Goal: Transaction & Acquisition: Purchase product/service

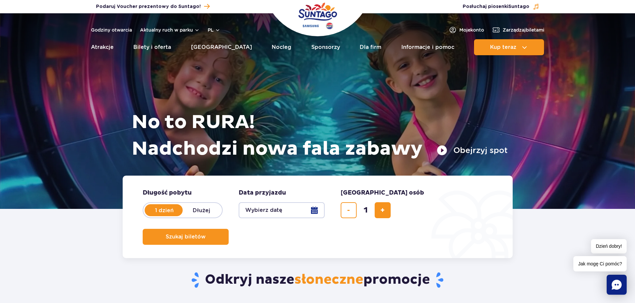
scroll to position [67, 0]
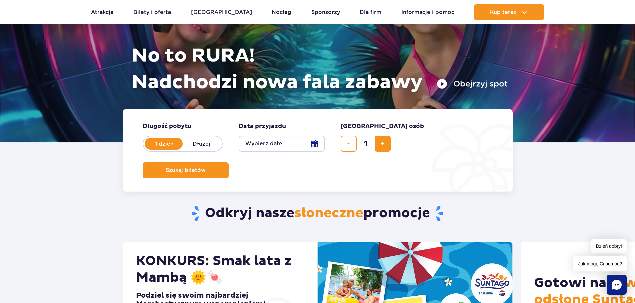
click at [440, 163] on div "Szukaj biletów" at bounding box center [318, 171] width 350 height 16
click at [203, 168] on span "Szukaj biletów" at bounding box center [183, 171] width 40 height 6
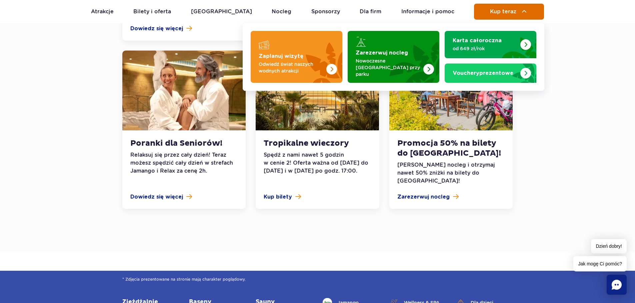
click at [511, 9] on span "Kup teraz" at bounding box center [503, 12] width 26 height 6
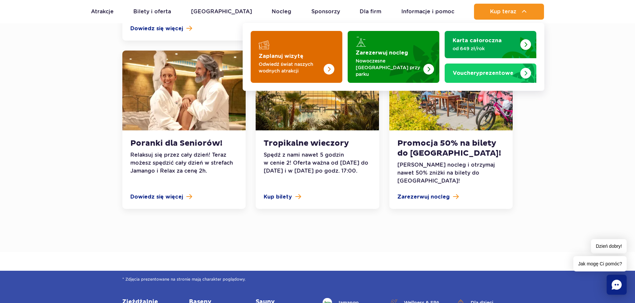
click at [319, 47] on img "Zaplanuj wizytę" at bounding box center [315, 57] width 53 height 52
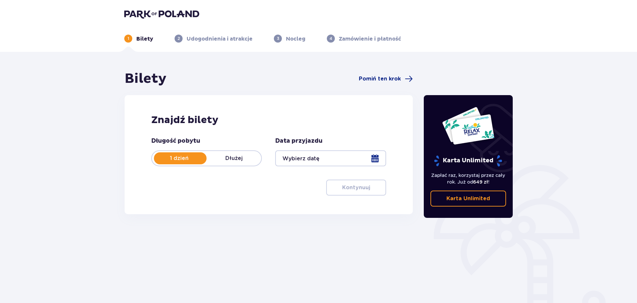
click at [356, 158] on div at bounding box center [330, 159] width 111 height 16
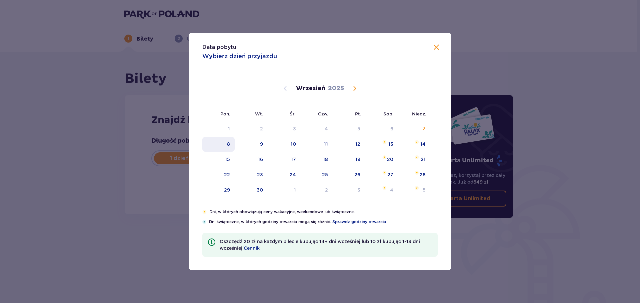
click at [221, 143] on div "8" at bounding box center [218, 144] width 32 height 15
type input "08.09.25"
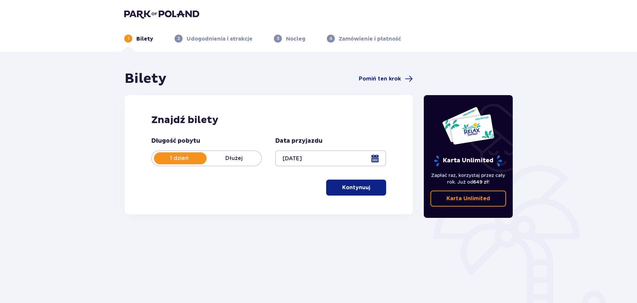
click at [355, 189] on p "Kontynuuj" at bounding box center [356, 187] width 28 height 7
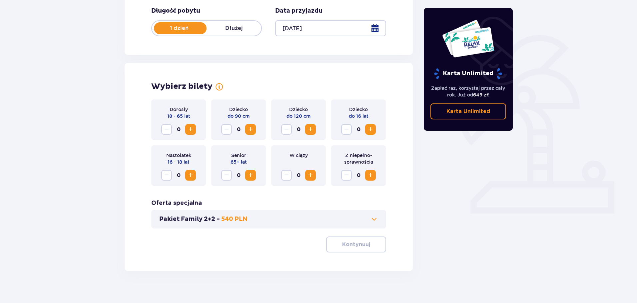
scroll to position [138, 0]
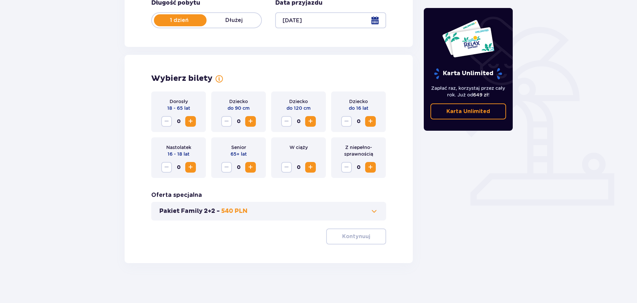
click at [194, 121] on span "Increase" at bounding box center [191, 122] width 8 height 8
click at [361, 234] on p "Kontynuuj" at bounding box center [356, 236] width 28 height 7
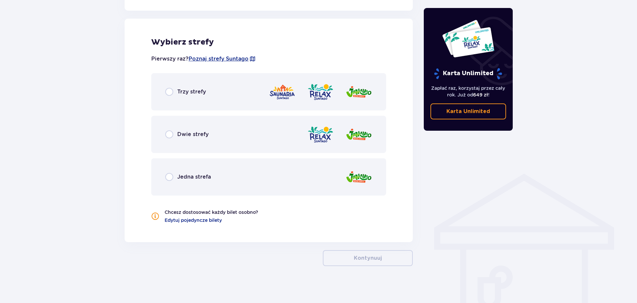
scroll to position [370, 0]
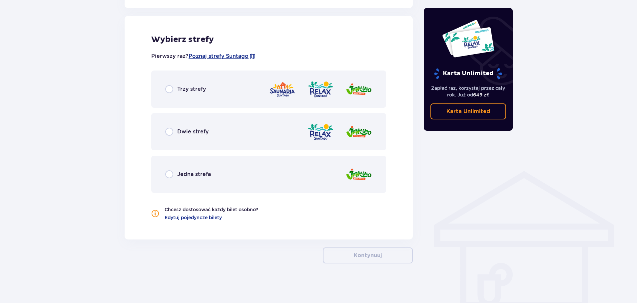
click at [219, 97] on div "Trzy strefy" at bounding box center [268, 89] width 235 height 37
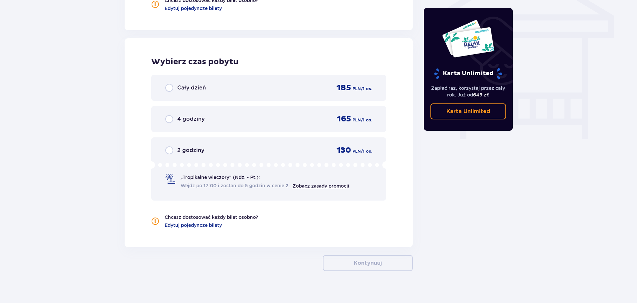
scroll to position [587, 0]
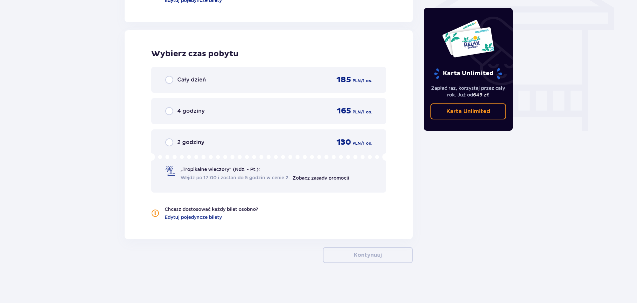
click at [280, 87] on div "Cały dzień 185 PLN / 1 os." at bounding box center [268, 80] width 235 height 26
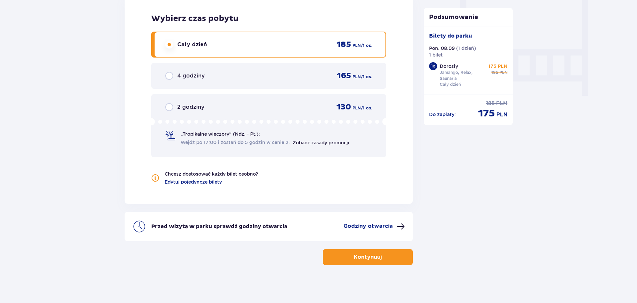
scroll to position [625, 0]
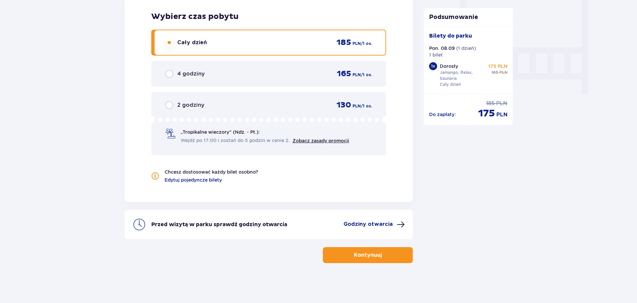
click at [369, 252] on button "Kontynuuj" at bounding box center [368, 256] width 90 height 16
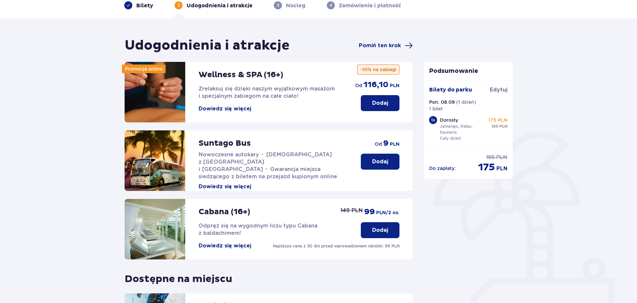
scroll to position [148, 0]
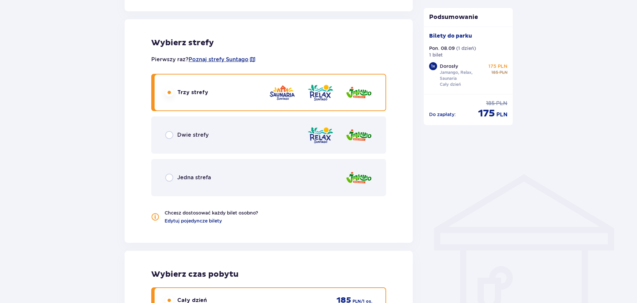
scroll to position [466, 0]
